Goal: Navigation & Orientation: Go to known website

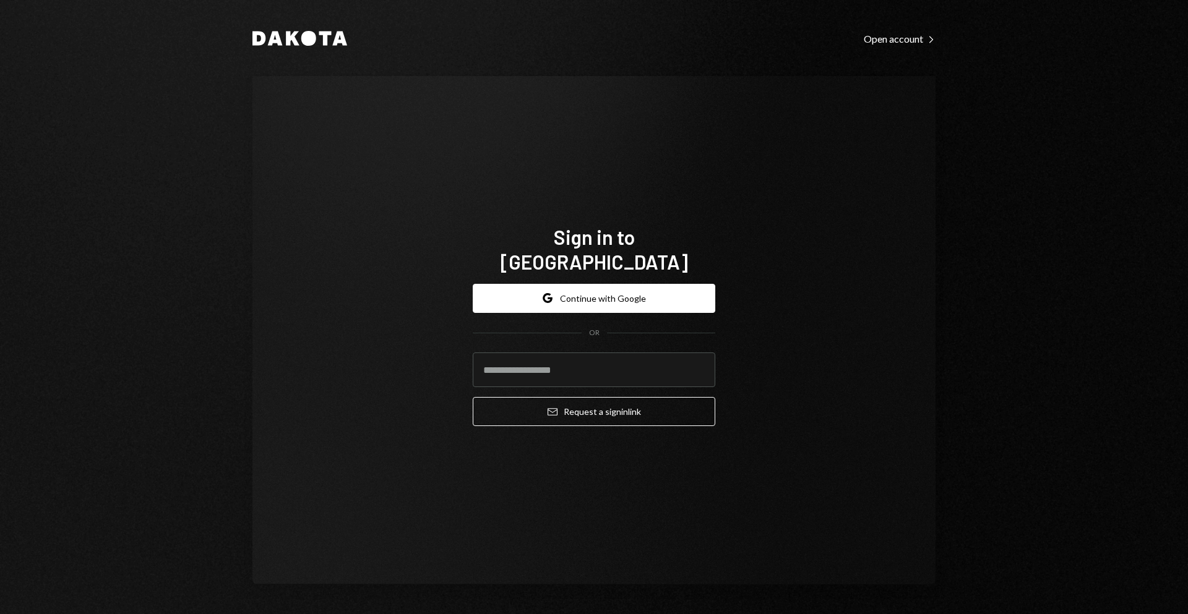
drag, startPoint x: 640, startPoint y: 325, endPoint x: 634, endPoint y: 302, distance: 24.3
click at [640, 325] on form "Google Continue with Google OR Email Request a sign in link" at bounding box center [594, 355] width 243 height 143
click at [629, 292] on button "Google Continue with Google" at bounding box center [594, 298] width 243 height 29
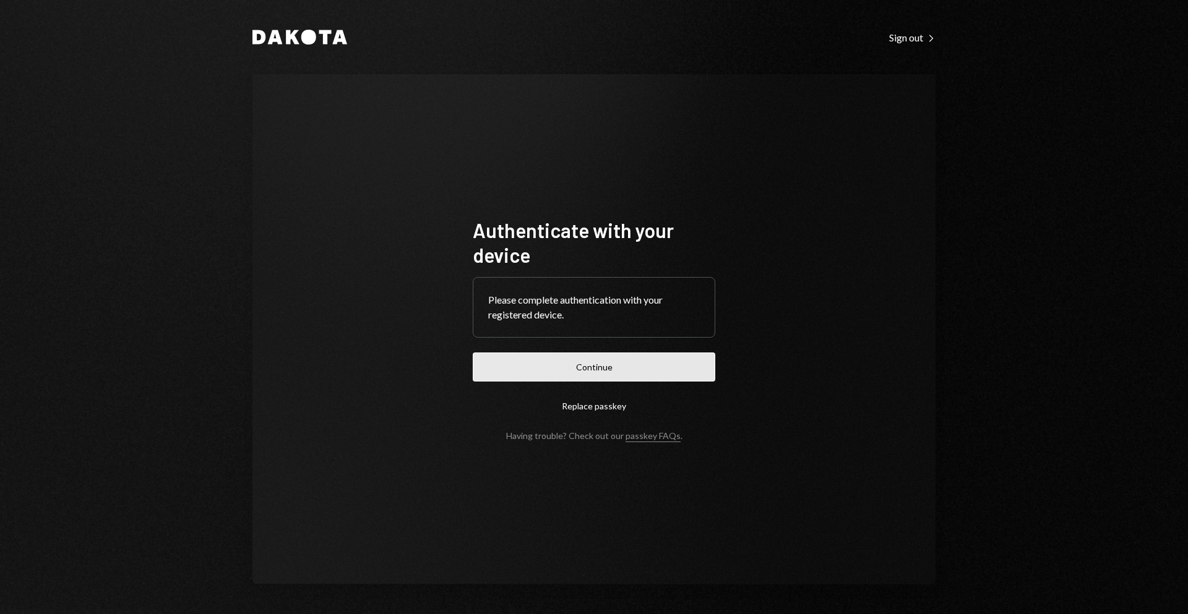
click at [574, 359] on button "Continue" at bounding box center [594, 367] width 243 height 29
